Goal: Navigation & Orientation: Find specific page/section

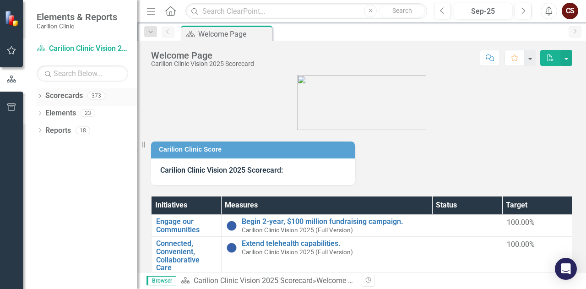
click at [40, 96] on icon "Dropdown" at bounding box center [40, 96] width 6 height 5
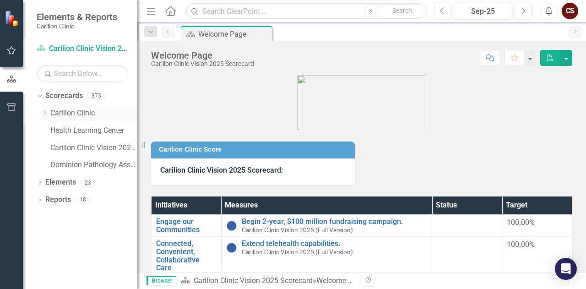
click at [43, 111] on icon "Dropdown" at bounding box center [44, 112] width 7 height 5
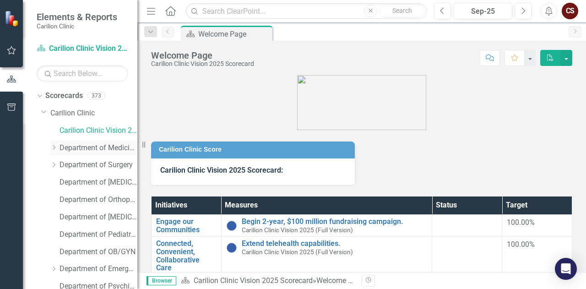
click at [52, 148] on icon "Dropdown" at bounding box center [53, 147] width 7 height 5
click at [77, 166] on link "Allergy" at bounding box center [103, 165] width 69 height 11
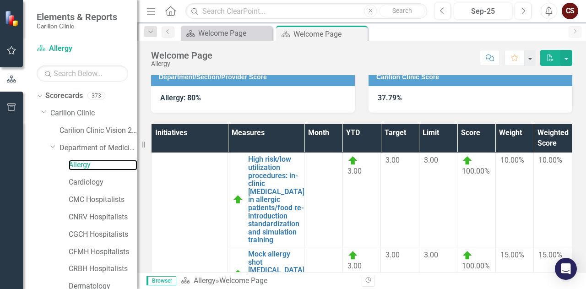
scroll to position [192, 0]
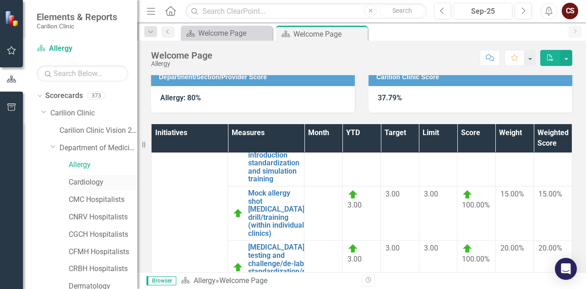
click at [88, 181] on link "Cardiology" at bounding box center [103, 182] width 69 height 11
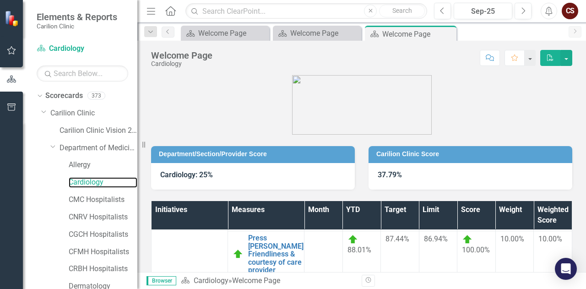
scroll to position [49, 0]
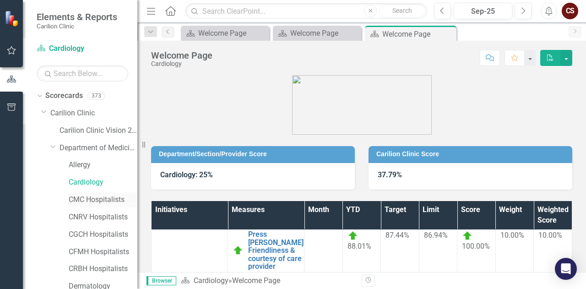
click at [107, 197] on link "CMC Hospitalists" at bounding box center [103, 200] width 69 height 11
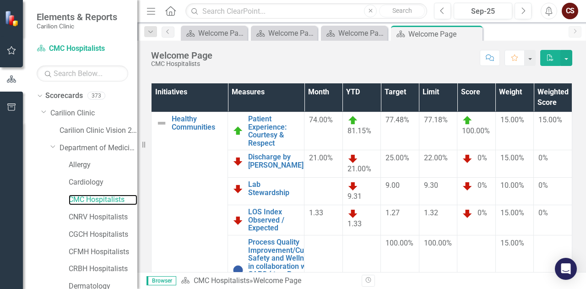
scroll to position [118, 0]
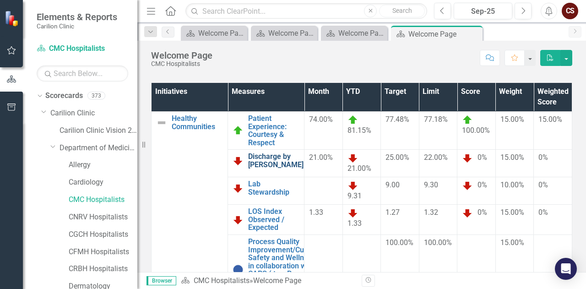
click at [265, 162] on link "Discharge by [PERSON_NAME]" at bounding box center [275, 160] width 55 height 16
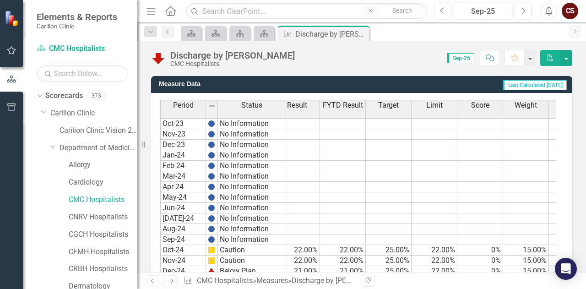
scroll to position [0, 13]
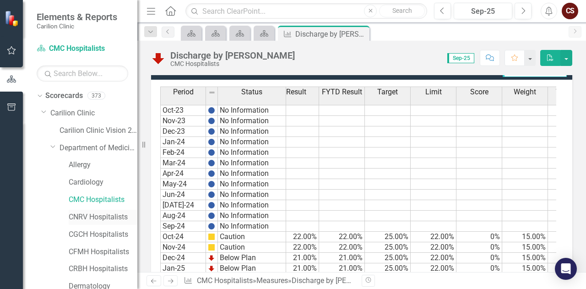
click at [83, 214] on link "CNRV Hospitalists" at bounding box center [103, 217] width 69 height 11
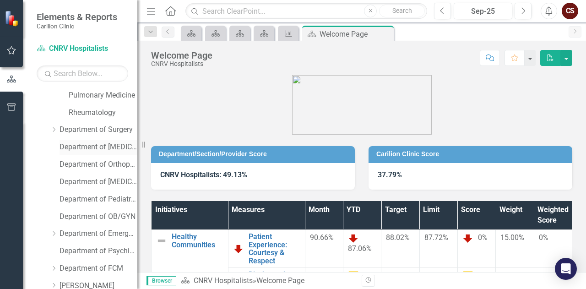
scroll to position [365, 0]
click at [110, 131] on link "Department of Surgery" at bounding box center [99, 129] width 78 height 11
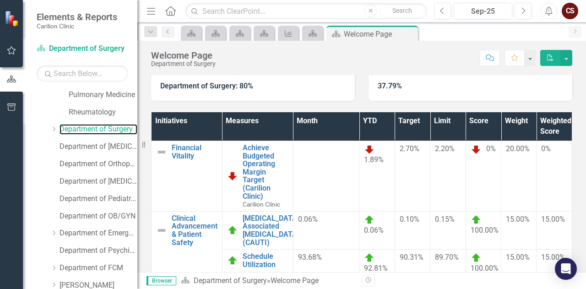
scroll to position [102, 0]
